Goal: Information Seeking & Learning: Learn about a topic

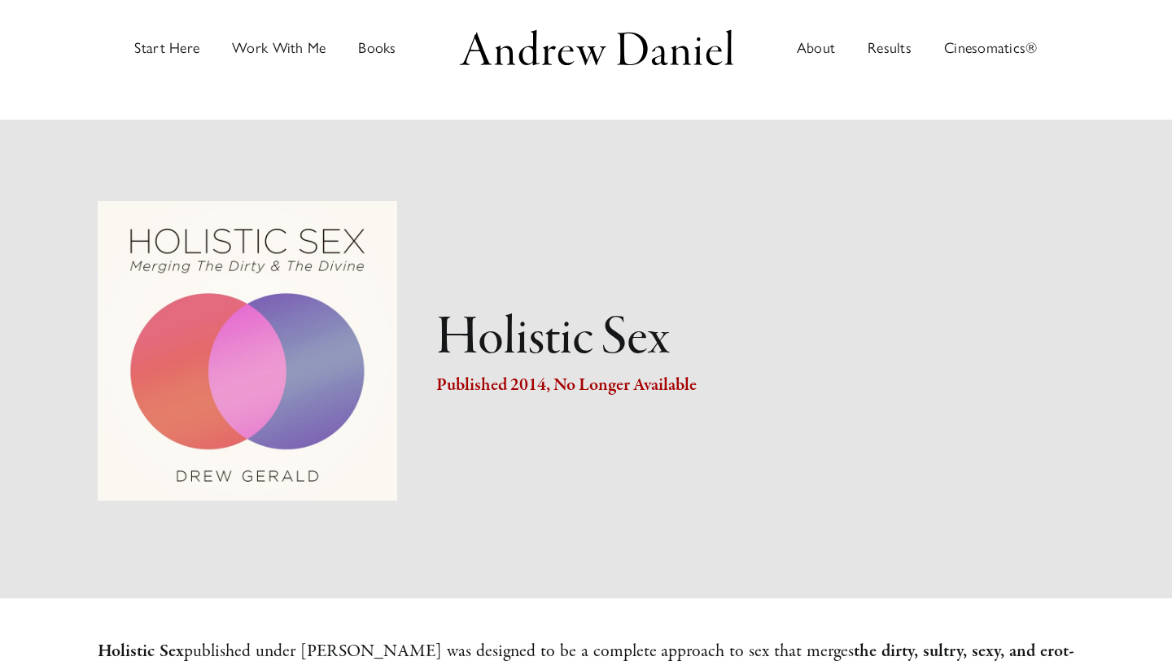
click at [550, 51] on img "Main Menu" at bounding box center [596, 47] width 285 height 45
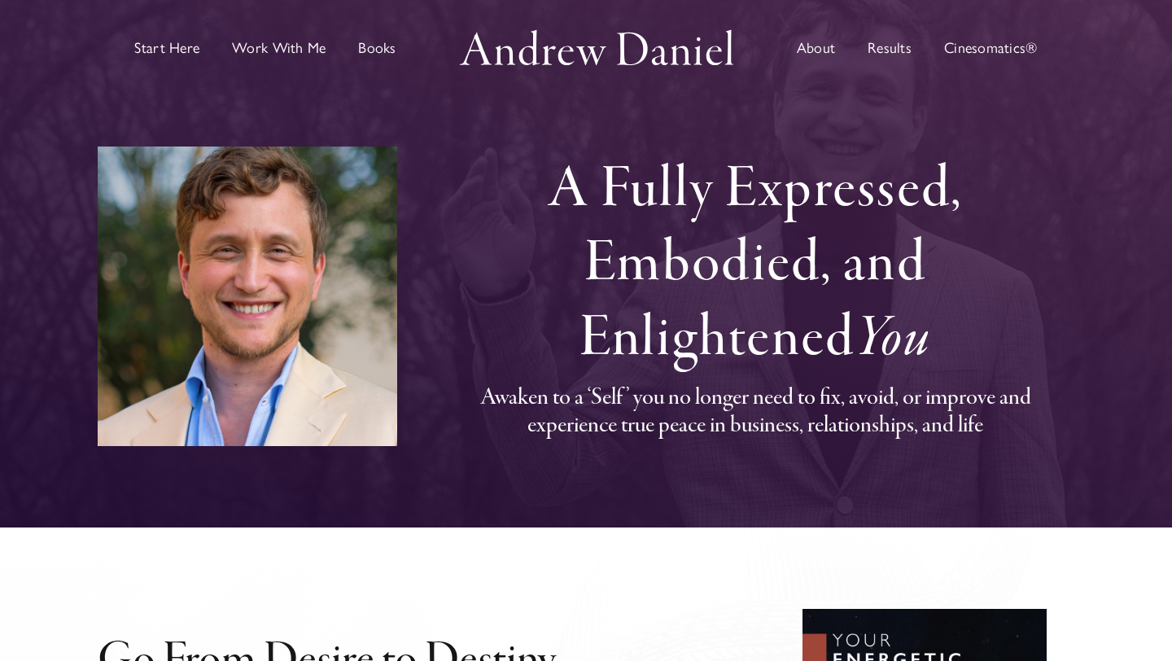
click at [774, 210] on h1 "A Fully Expressed, Embodied, and Enlightened You" at bounding box center [755, 264] width 638 height 223
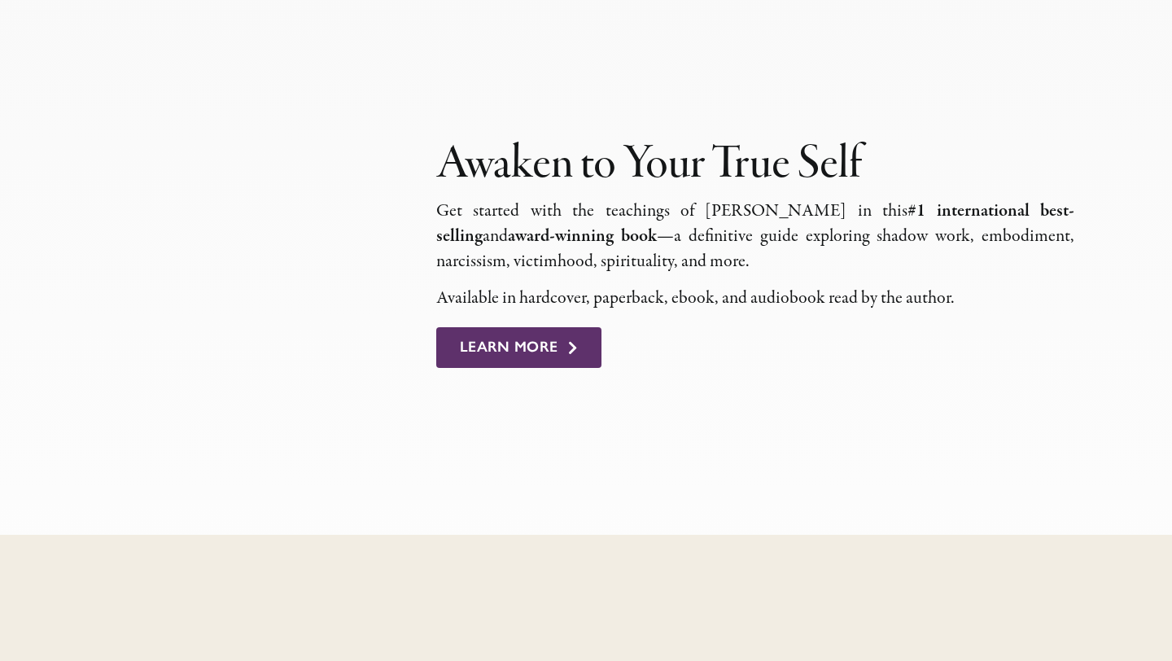
scroll to position [999, 0]
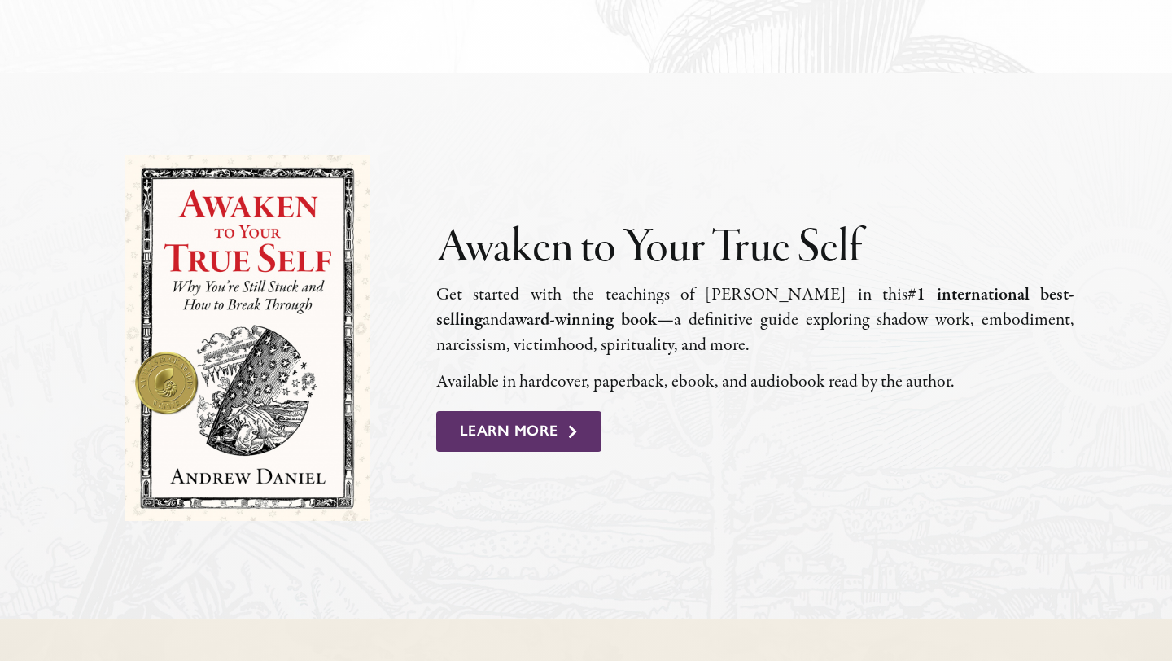
click at [755, 301] on p "Get start­ed with the teach­ings of [PERSON_NAME] in this #1 inter­na­tion­al b…" at bounding box center [755, 319] width 638 height 75
click at [755, 301] on p "Get start­ed with the teach­ings of Andrew Daniel in this #1 inter­na­tion­al b…" at bounding box center [755, 319] width 638 height 75
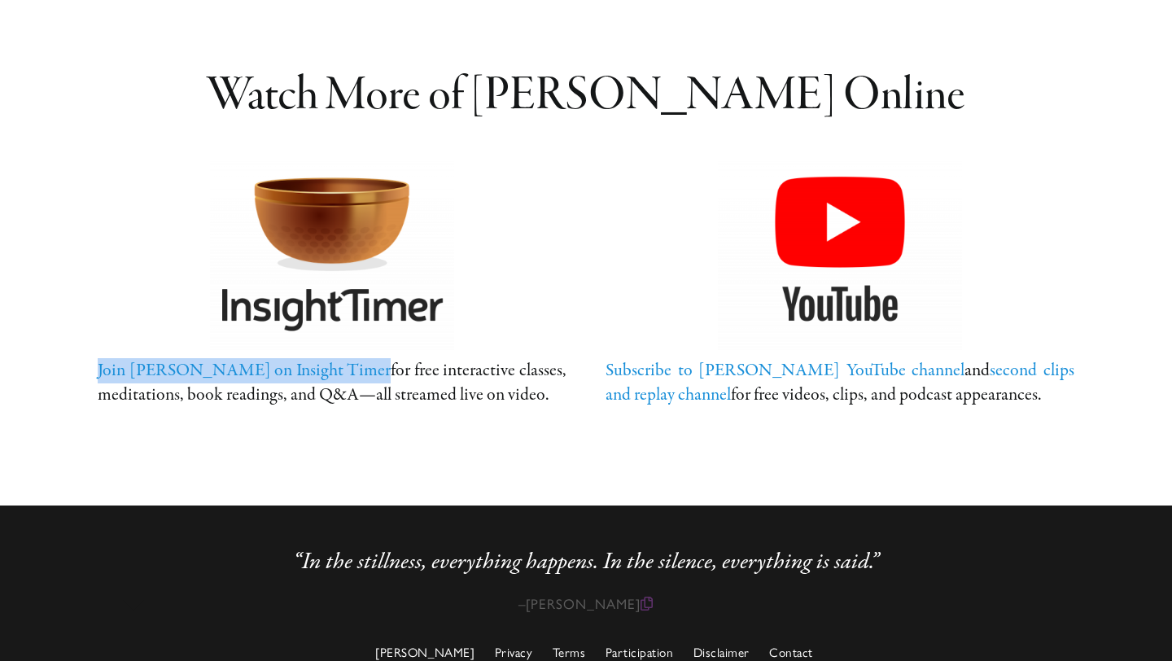
scroll to position [3489, 0]
